Goal: Information Seeking & Learning: Check status

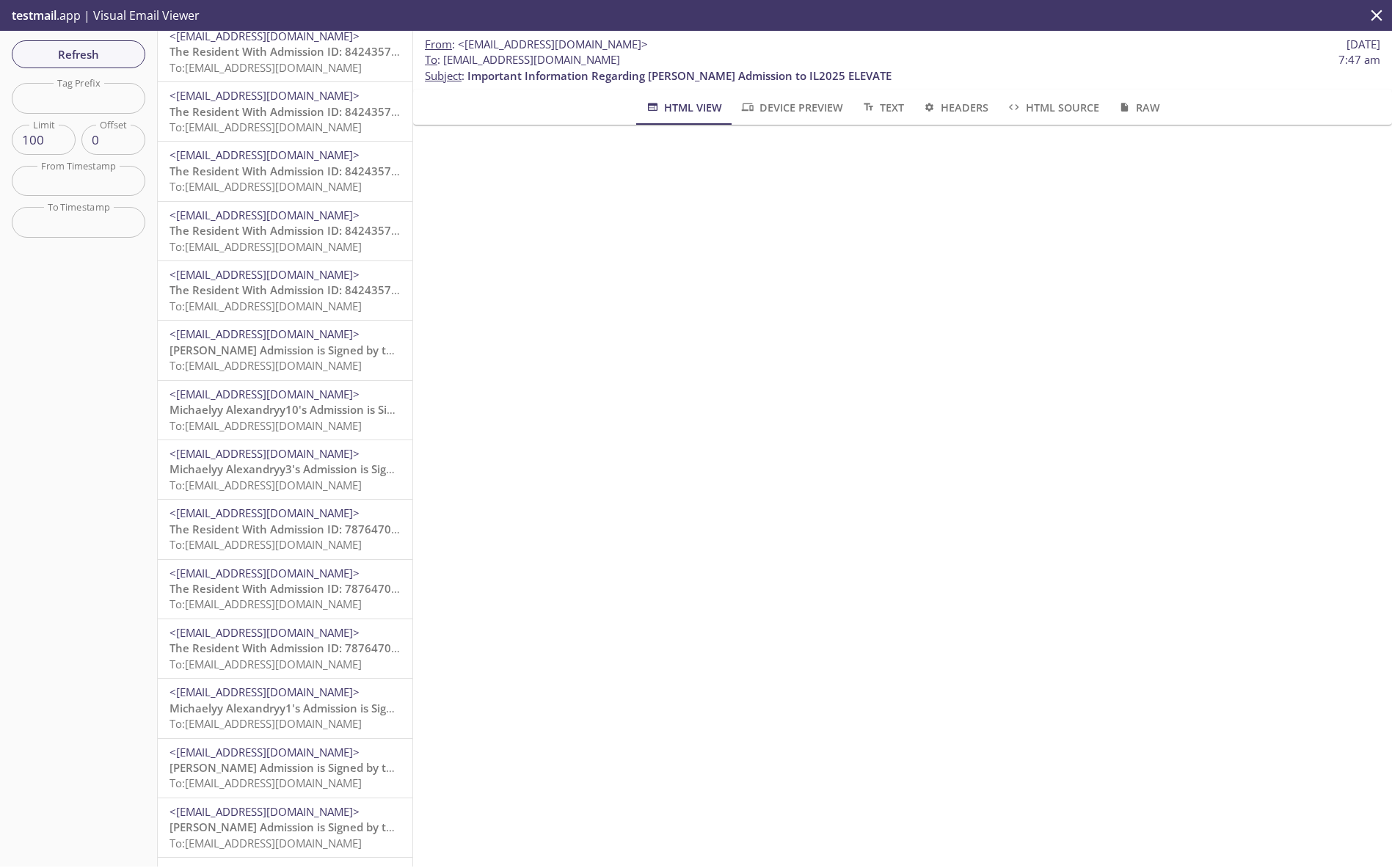
scroll to position [751, 0]
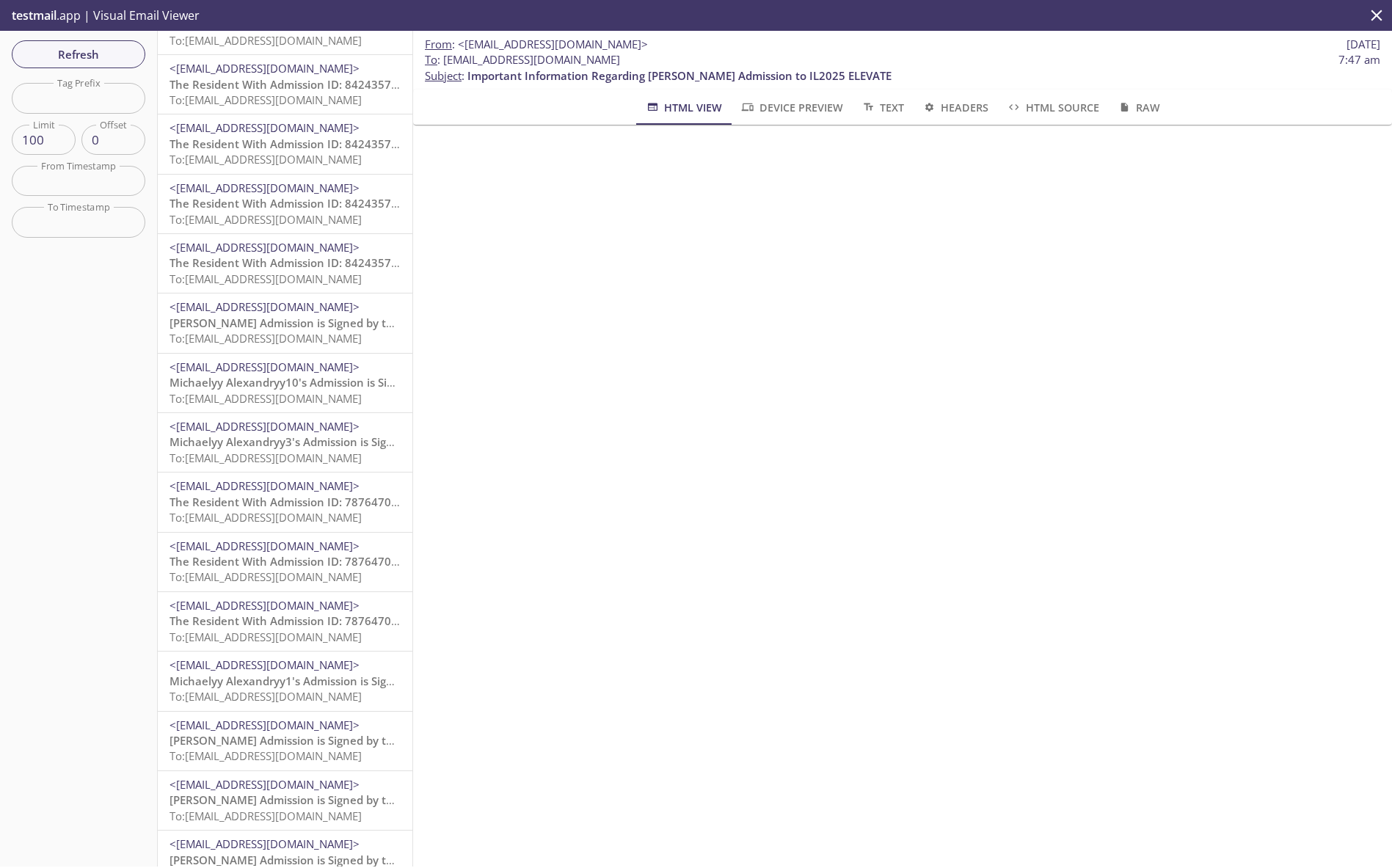
click at [272, 625] on span "The Resident With Admission ID: 7876470411 Did Not Accept Marquis IL (IL2019 MA…" at bounding box center [529, 620] width 719 height 15
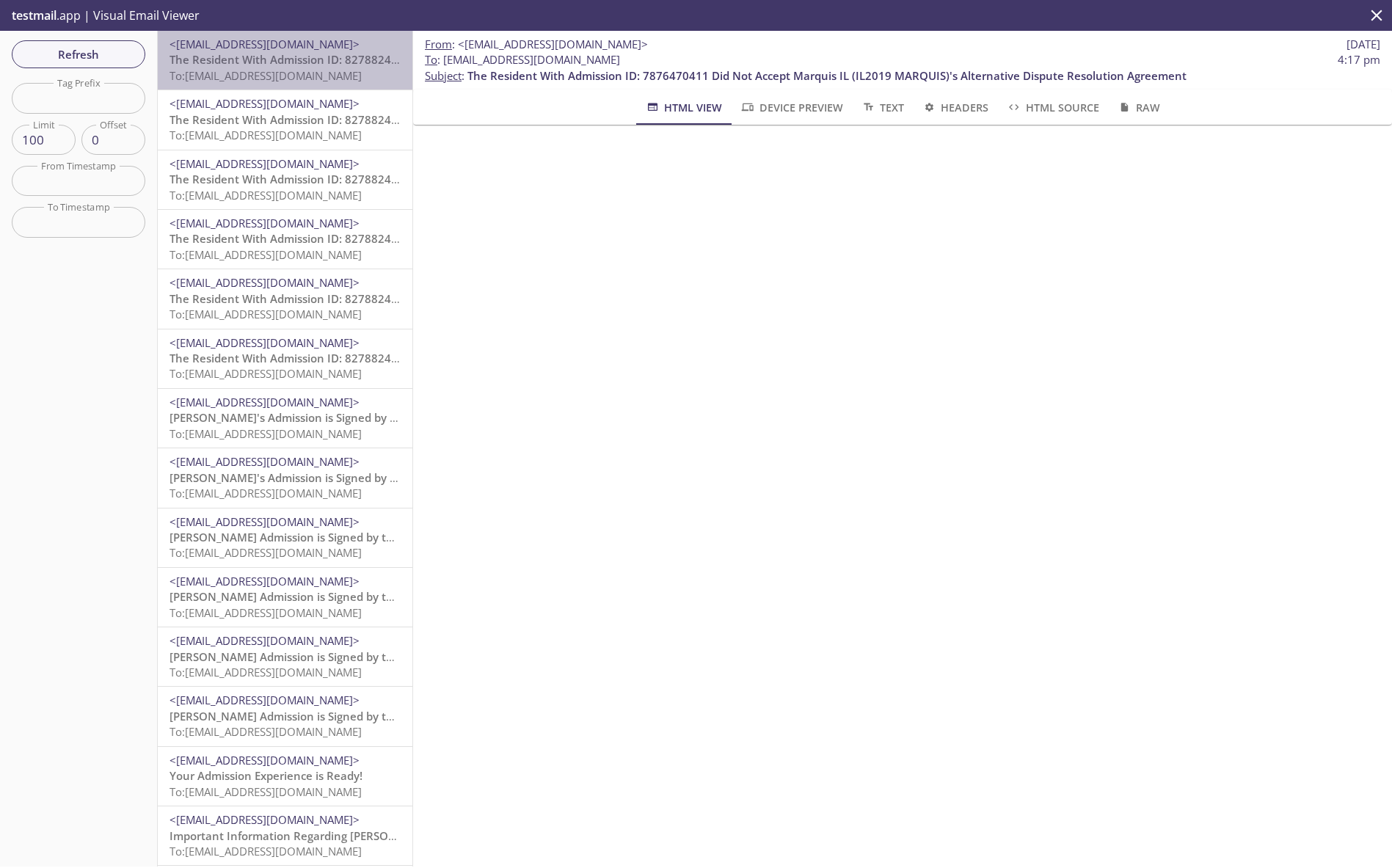
click at [281, 64] on span "The Resident With Admission ID: 8278824878 Did Not Accept Aperion Care Chicago …" at bounding box center [607, 59] width 875 height 15
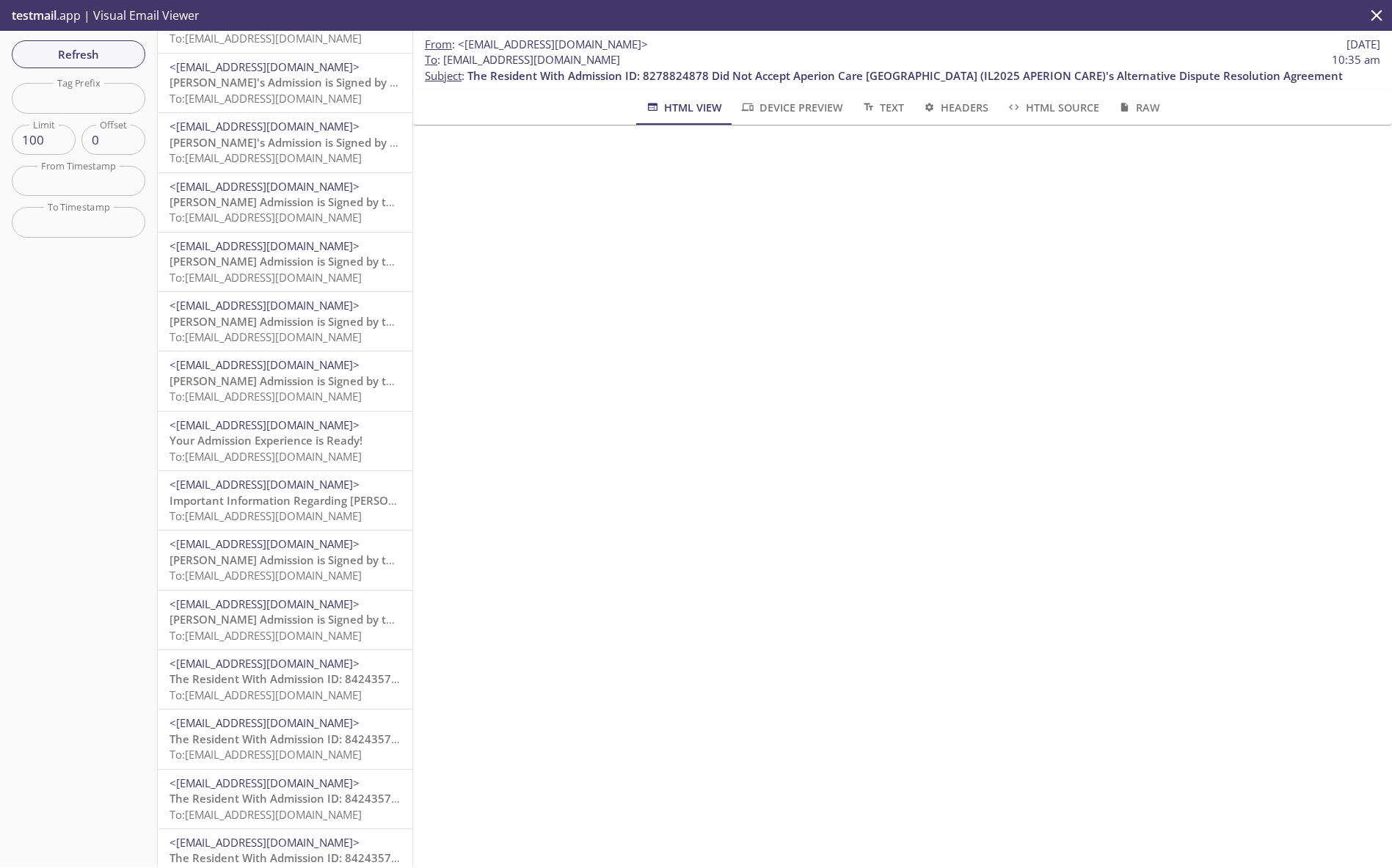
scroll to position [390, 0]
click at [249, 620] on span "The Resident With Admission ID: 8424357365 Did Not Accept IL2025 ELEVATE's Alte…" at bounding box center [492, 623] width 645 height 15
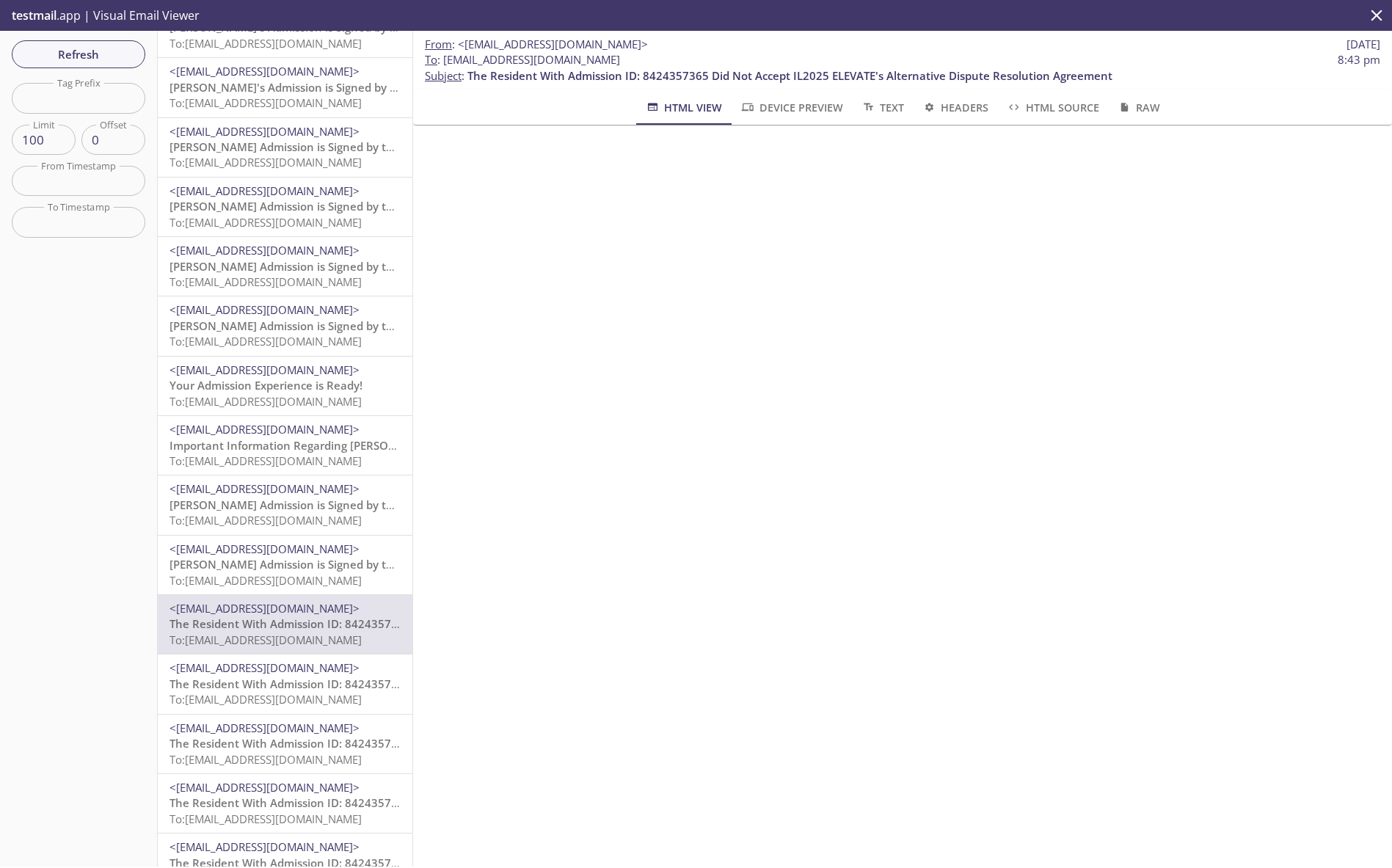
click at [252, 572] on span "To: services.reside.admissions.qa-j2-facility-admin@inbox.testmail.app" at bounding box center [266, 579] width 193 height 15
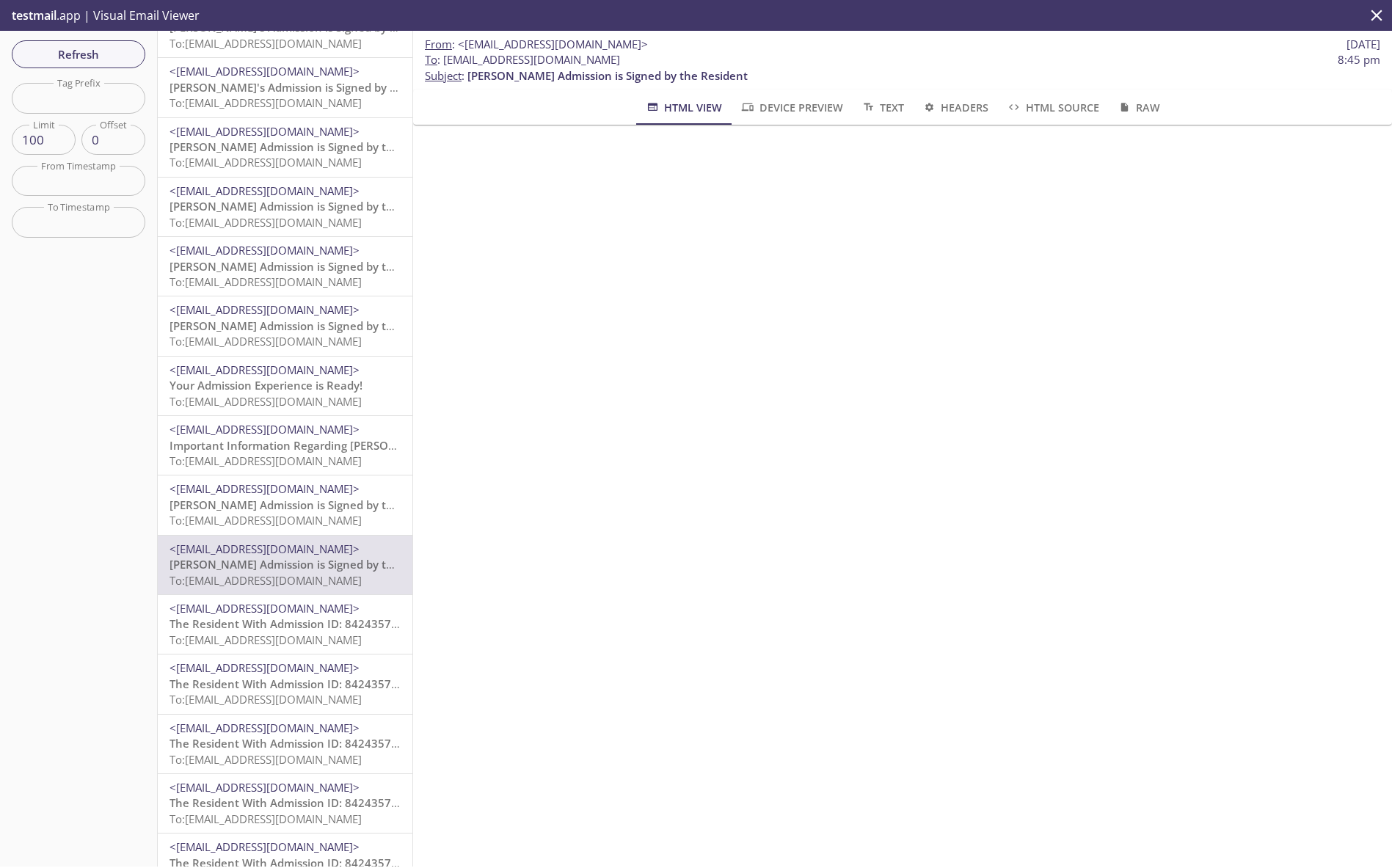
click at [258, 633] on span "To: services.reside.admissions.qa-j1-clerk@inbox.testmail.app" at bounding box center [266, 639] width 193 height 15
